Goal: Task Accomplishment & Management: Use online tool/utility

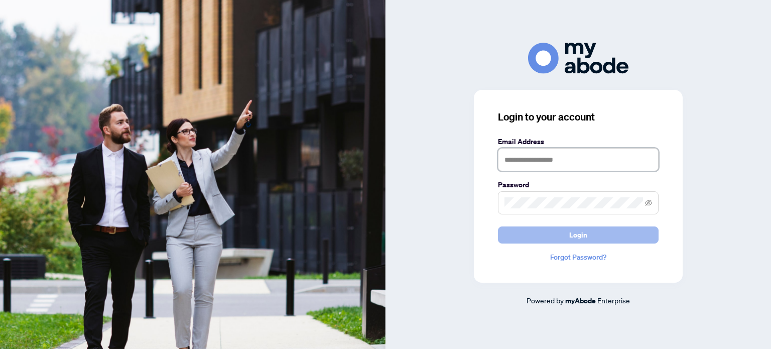
type input "**********"
click at [566, 228] on button "Login" at bounding box center [578, 234] width 161 height 17
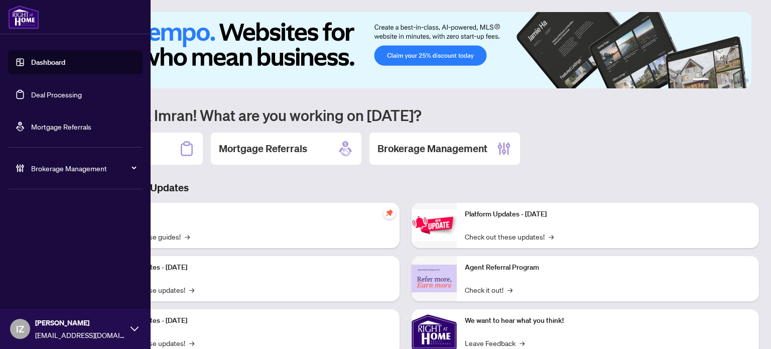
click at [31, 94] on link "Deal Processing" at bounding box center [56, 94] width 51 height 9
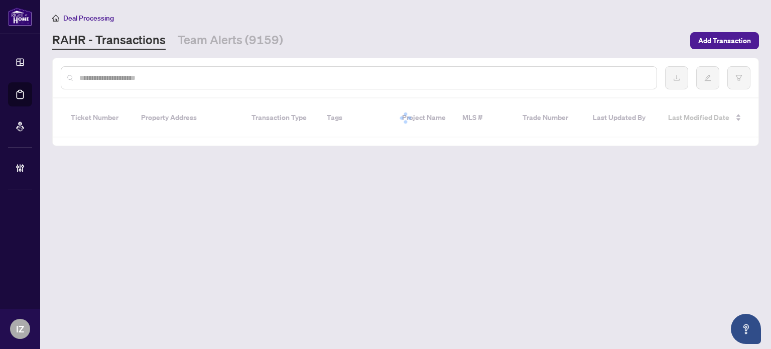
click at [330, 88] on div at bounding box center [359, 77] width 596 height 23
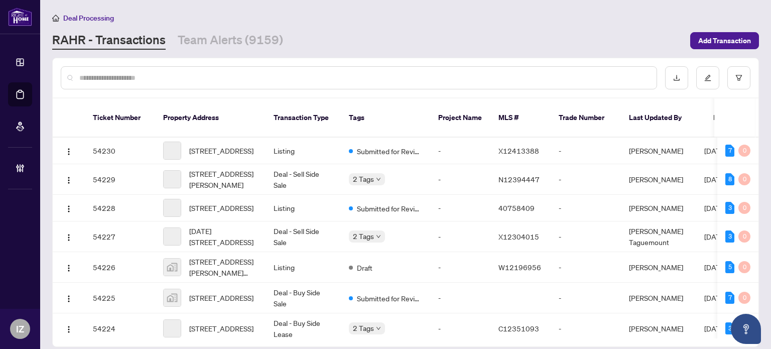
click at [338, 69] on div at bounding box center [359, 77] width 596 height 23
click at [334, 75] on input "text" at bounding box center [363, 77] width 569 height 11
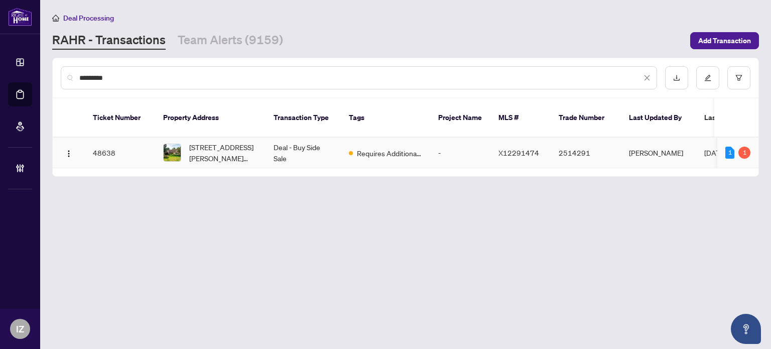
type input "*********"
click at [259, 139] on td "[STREET_ADDRESS][PERSON_NAME][PERSON_NAME]" at bounding box center [210, 153] width 110 height 31
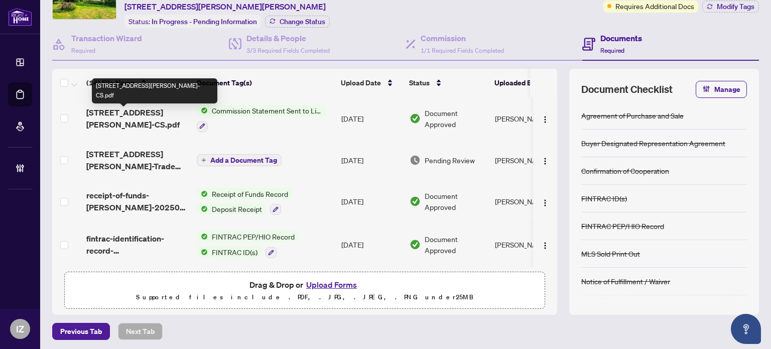
click at [142, 117] on span "[STREET_ADDRESS][PERSON_NAME]-CS.pdf" at bounding box center [137, 118] width 102 height 24
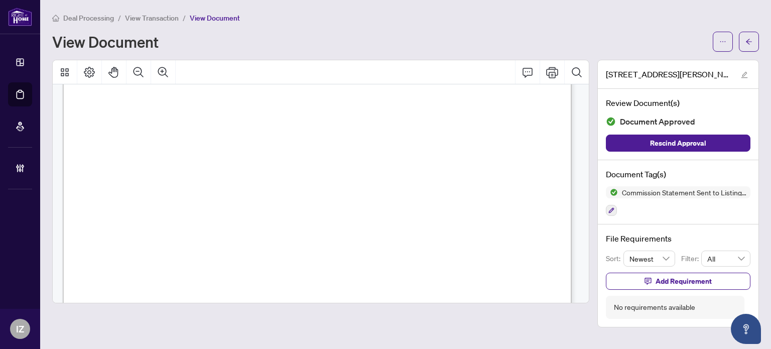
scroll to position [100, 0]
click at [764, 38] on main "Deal Processing / View Transaction / View Document View Document [STREET_ADDRES…" at bounding box center [405, 174] width 731 height 349
click at [754, 38] on button "button" at bounding box center [749, 42] width 20 height 20
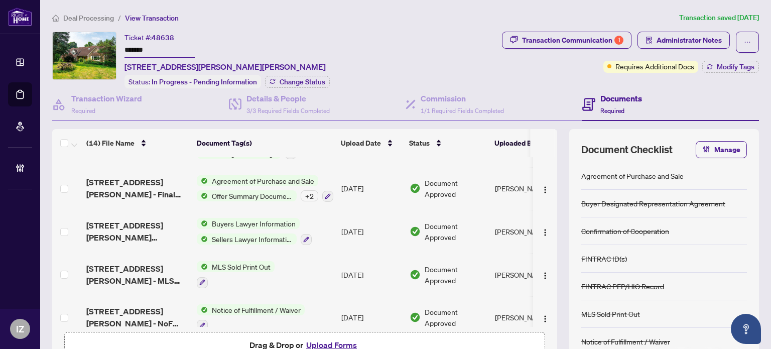
scroll to position [423, 0]
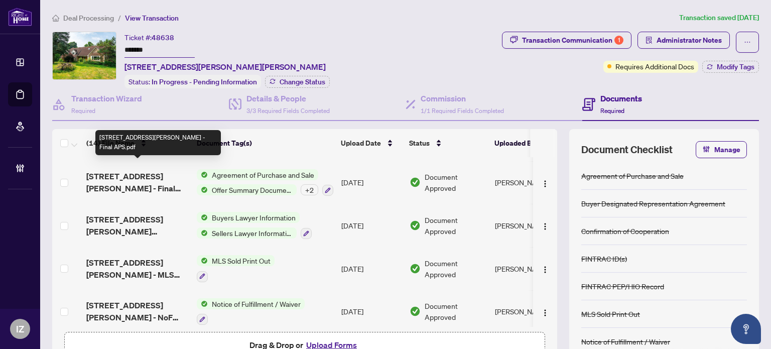
click at [122, 170] on span "[STREET_ADDRESS][PERSON_NAME] - Final APS.pdf" at bounding box center [137, 182] width 102 height 24
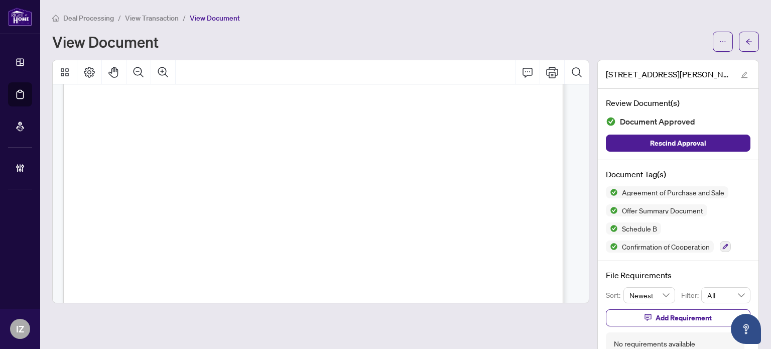
scroll to position [2309, 0]
